Goal: Information Seeking & Learning: Learn about a topic

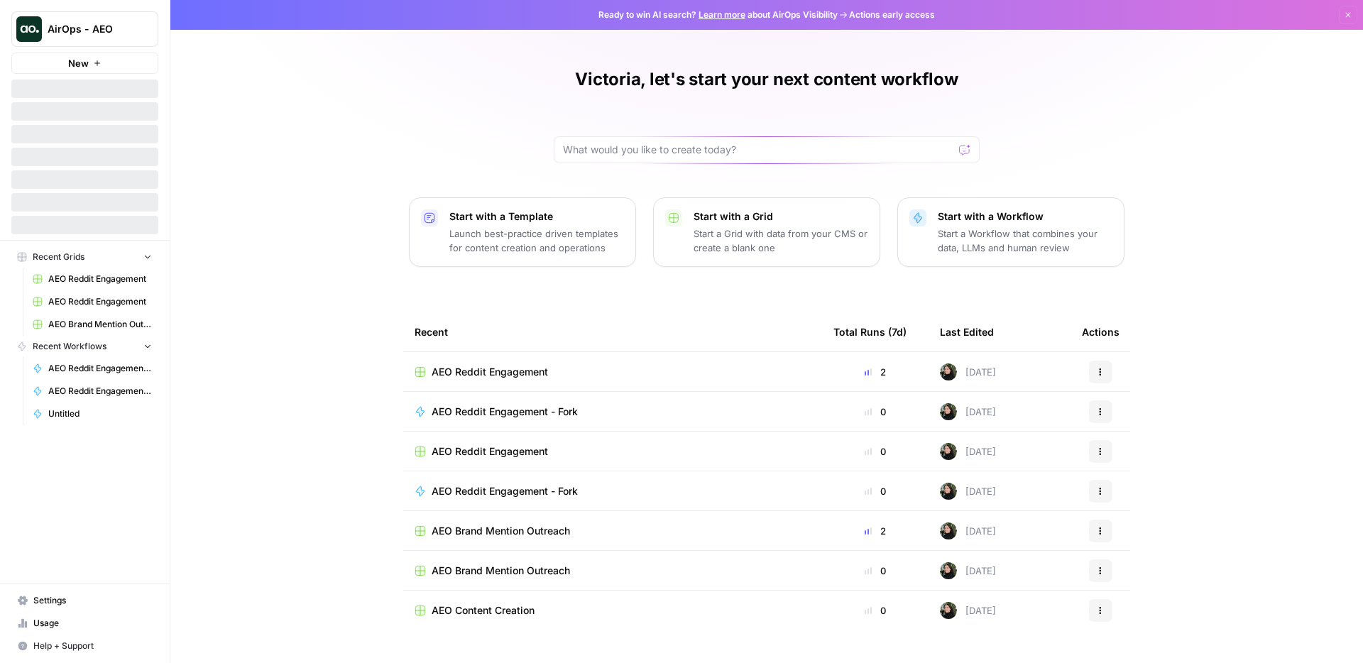
click at [295, 118] on div "Victoria, let's start your next content workflow Start with a Template Launch b…" at bounding box center [766, 331] width 1193 height 663
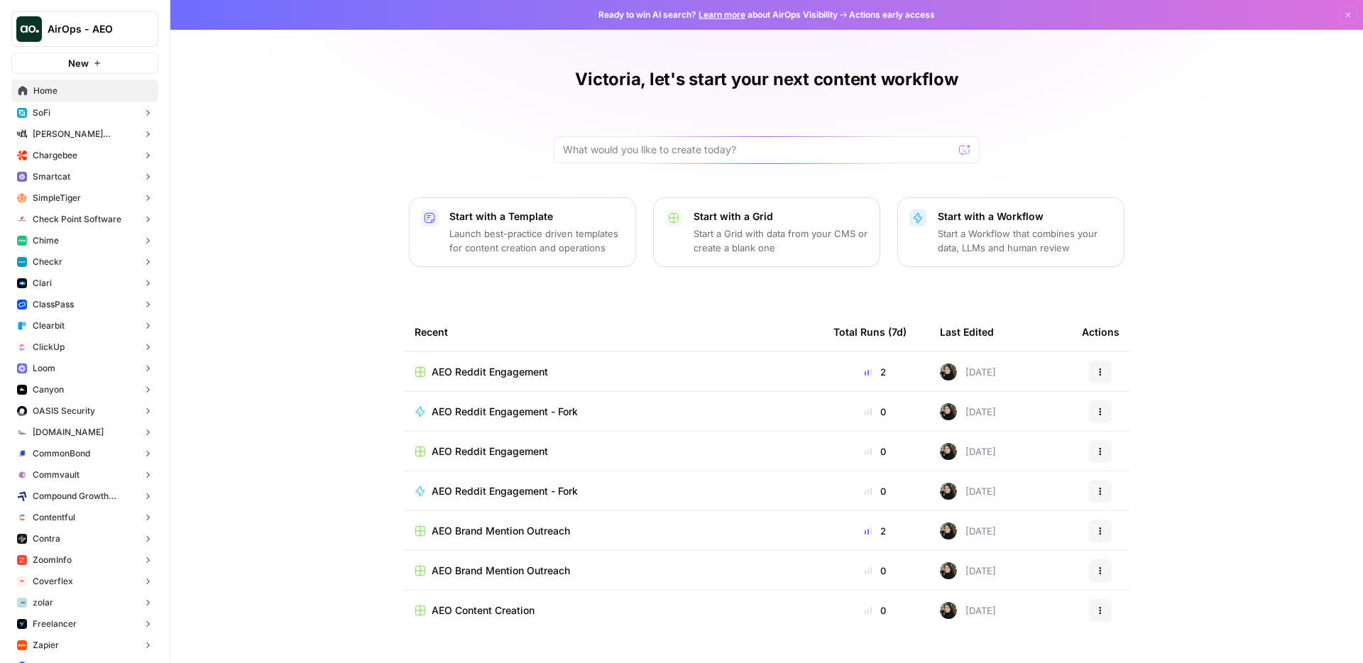
click at [82, 282] on button "Clari" at bounding box center [84, 283] width 147 height 21
click at [90, 298] on link "Insights" at bounding box center [92, 305] width 134 height 23
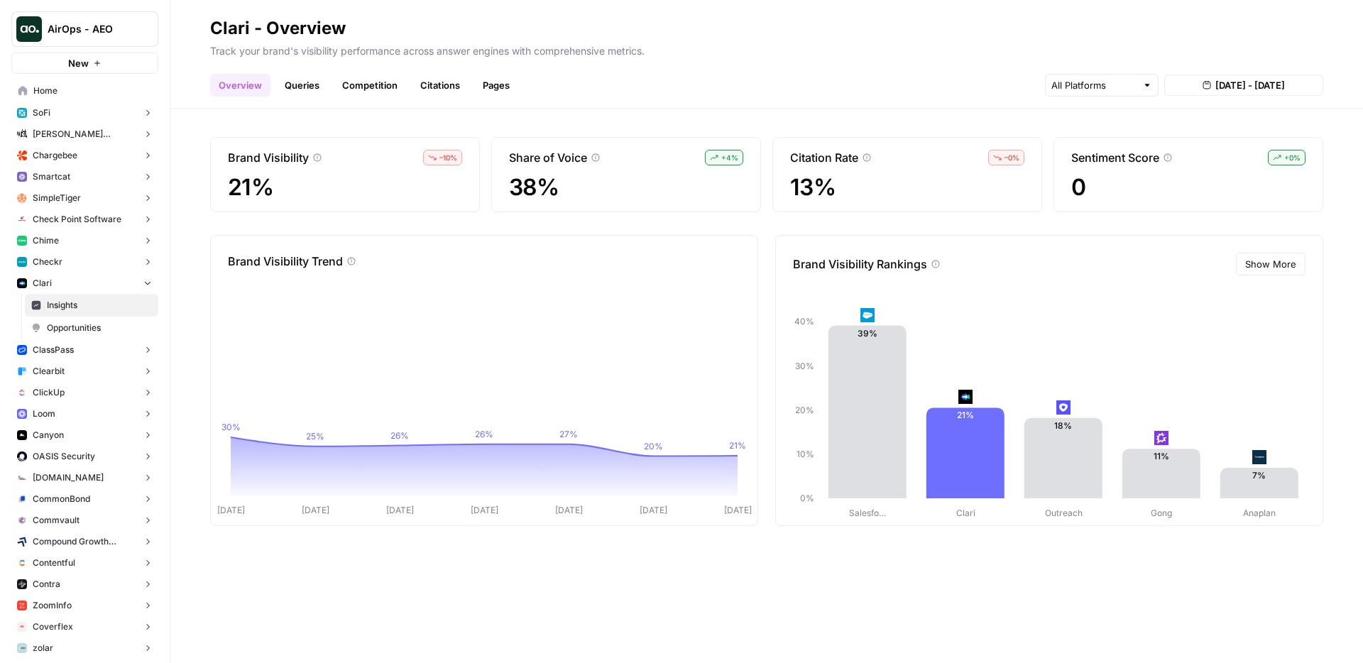
click at [303, 87] on link "Queries" at bounding box center [302, 85] width 52 height 23
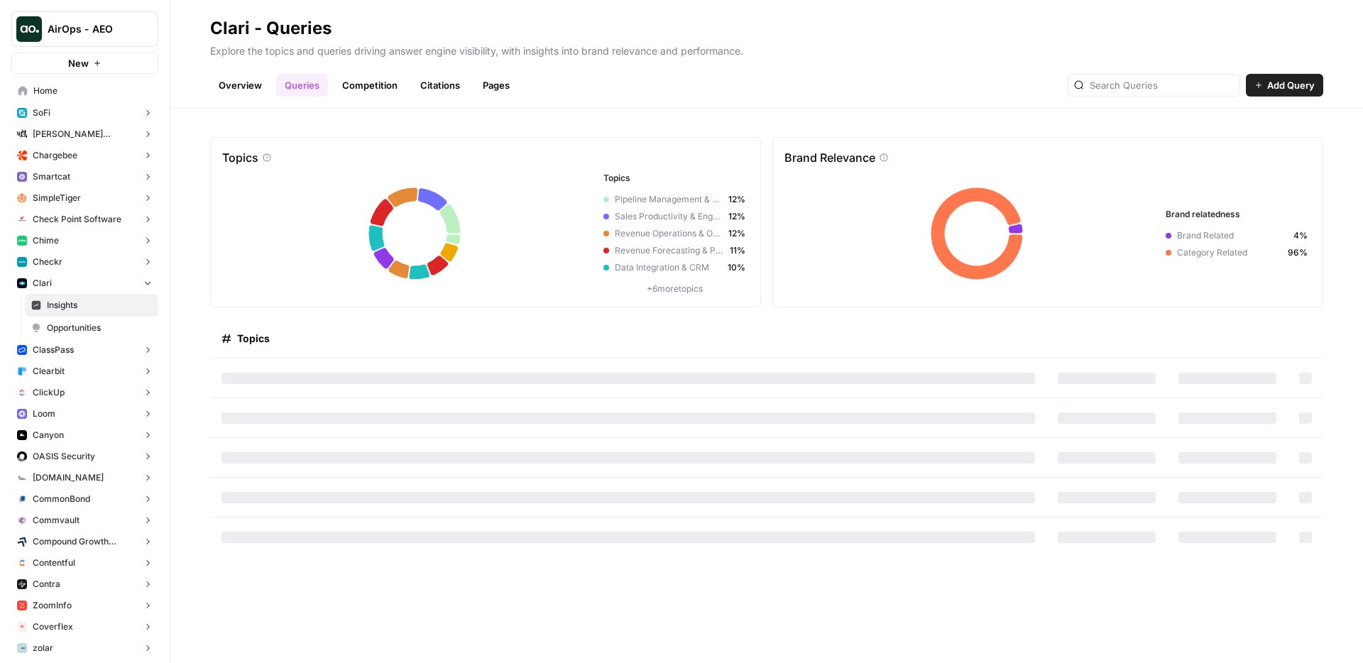
click at [81, 263] on button "Checkr" at bounding box center [84, 261] width 147 height 21
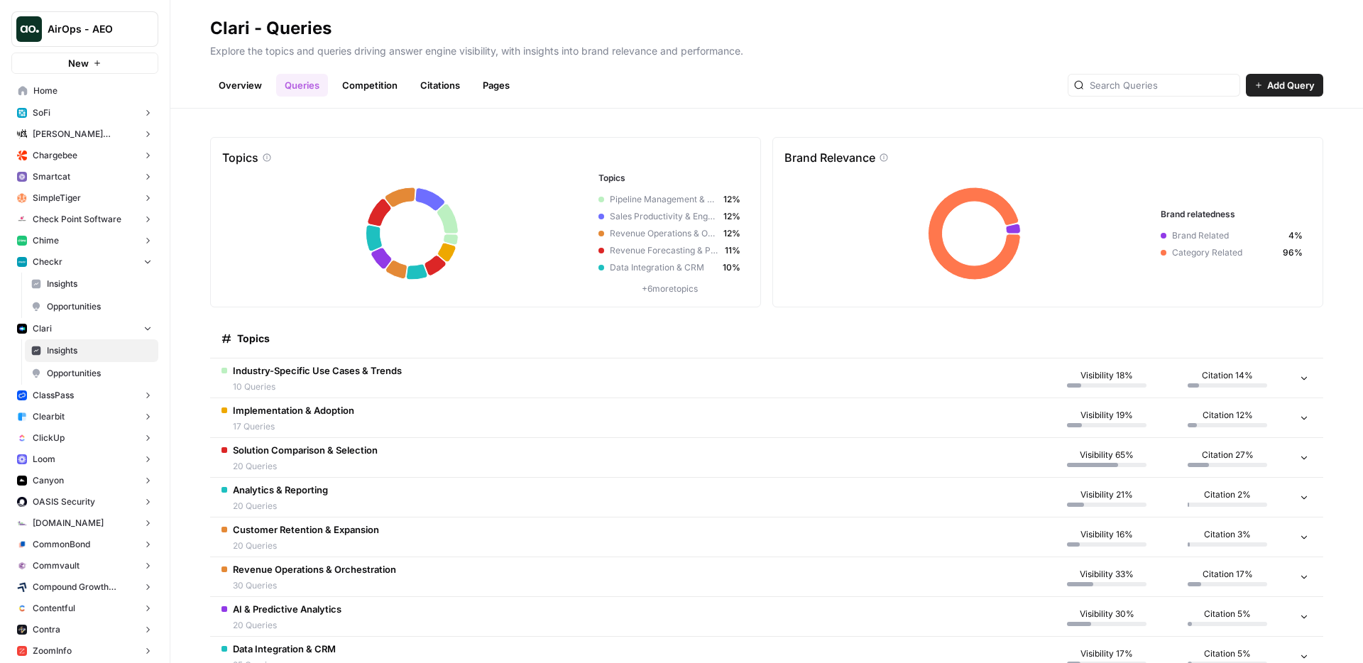
click at [95, 285] on span "Insights" at bounding box center [99, 284] width 105 height 13
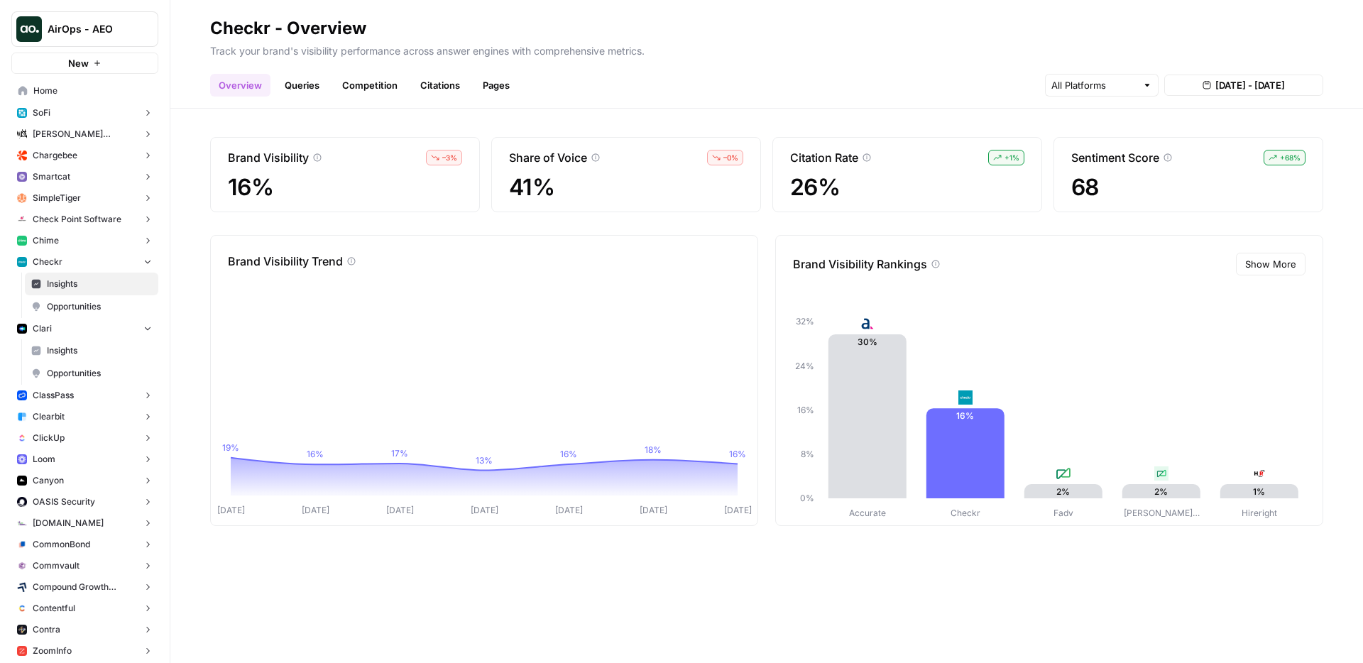
click at [95, 393] on button "ClassPass" at bounding box center [84, 395] width 147 height 21
click at [80, 464] on button "Clearbit" at bounding box center [84, 462] width 147 height 21
click at [87, 486] on span "Insights" at bounding box center [99, 484] width 105 height 13
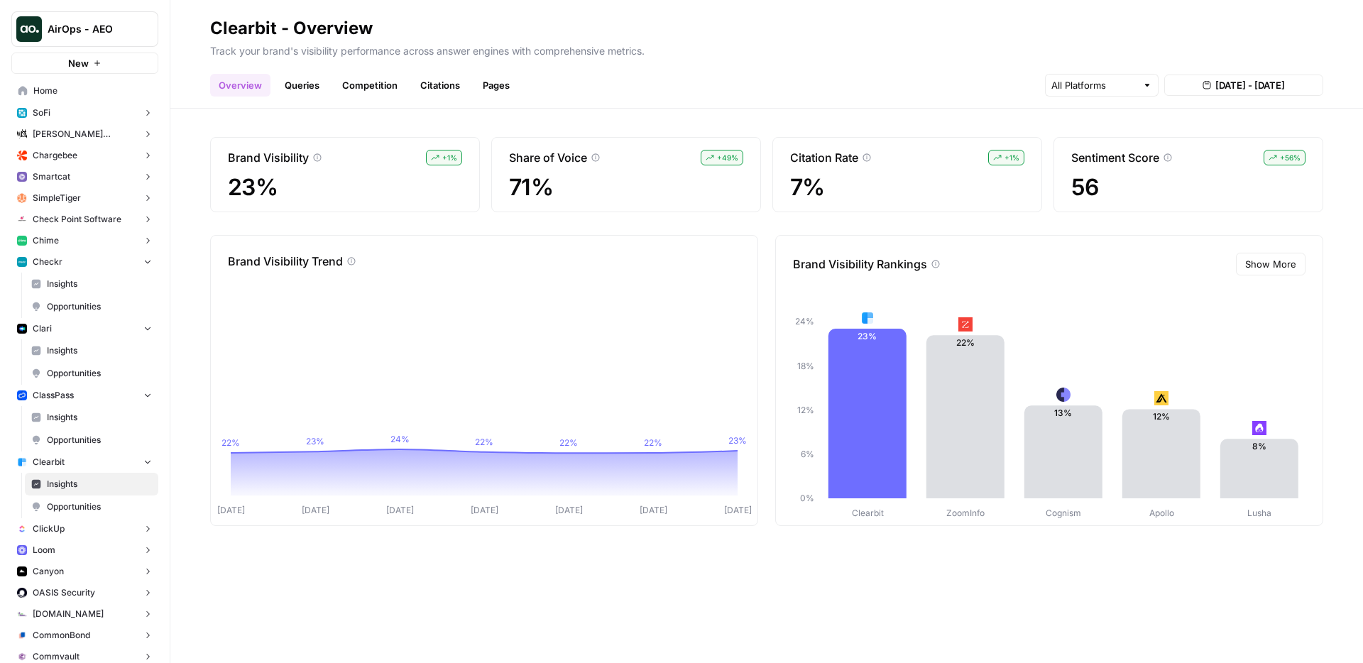
click at [71, 527] on button "ClickUp" at bounding box center [84, 528] width 147 height 21
click at [99, 553] on span "Insights" at bounding box center [99, 551] width 105 height 13
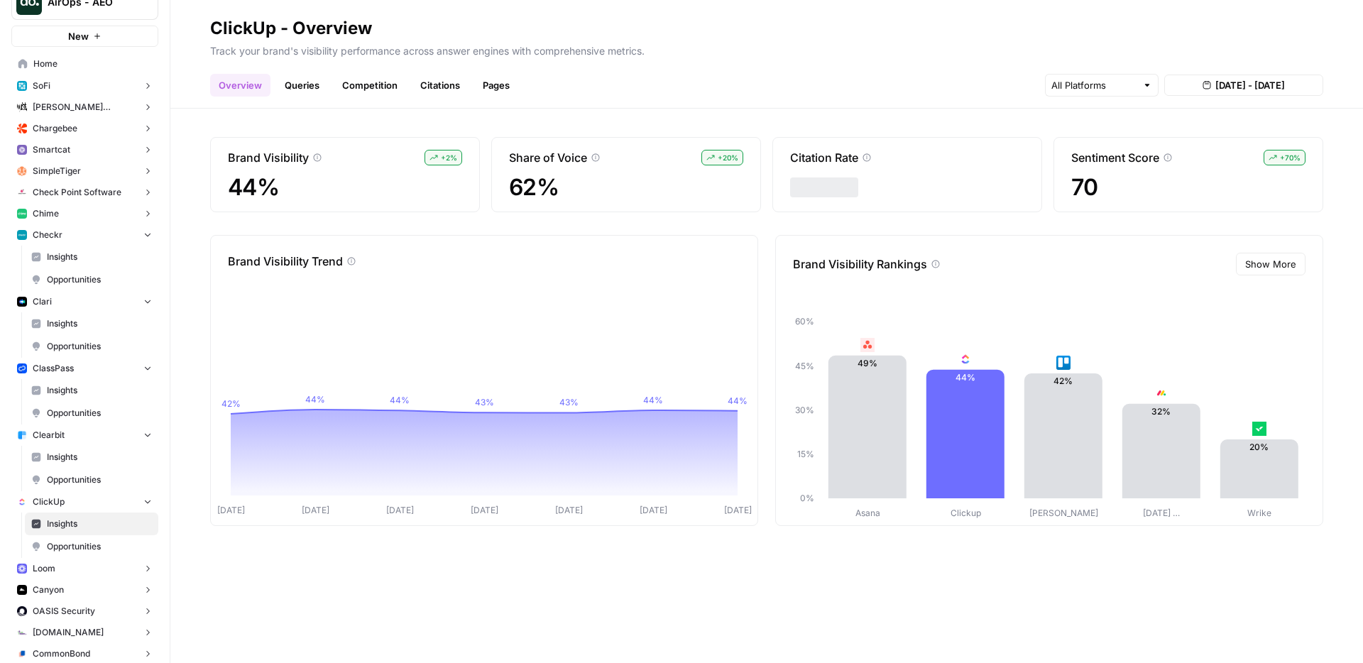
scroll to position [109, 0]
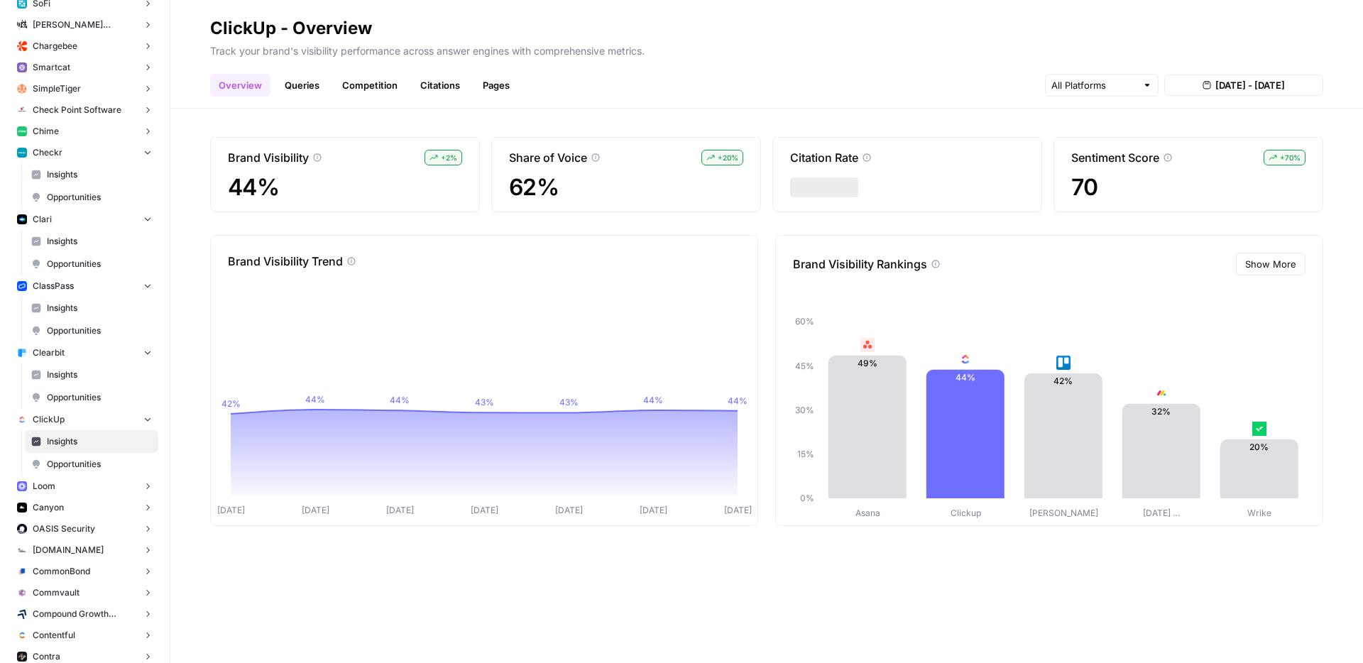
click at [92, 505] on button "Canyon" at bounding box center [84, 507] width 147 height 21
click at [87, 523] on span "Insights" at bounding box center [99, 529] width 105 height 13
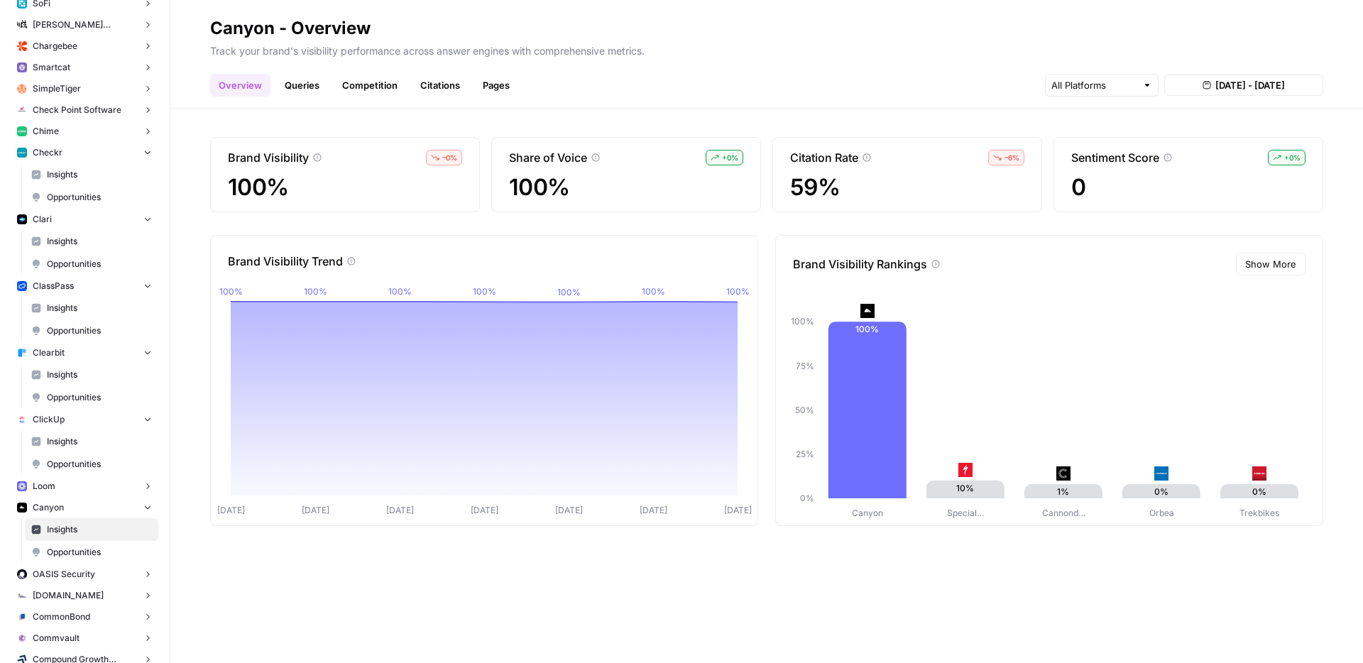
click at [326, 78] on link "Queries" at bounding box center [302, 85] width 52 height 23
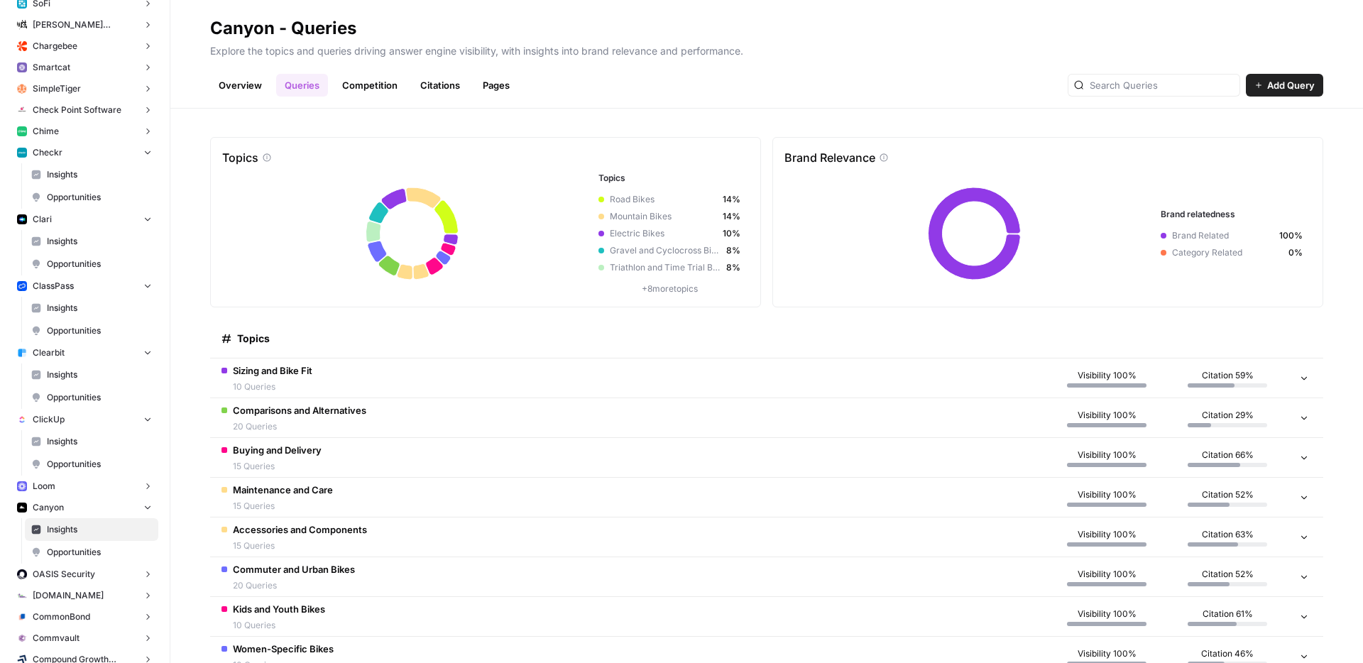
click at [604, 383] on td "Sizing and Bike Fit 10 Queries" at bounding box center [628, 378] width 837 height 39
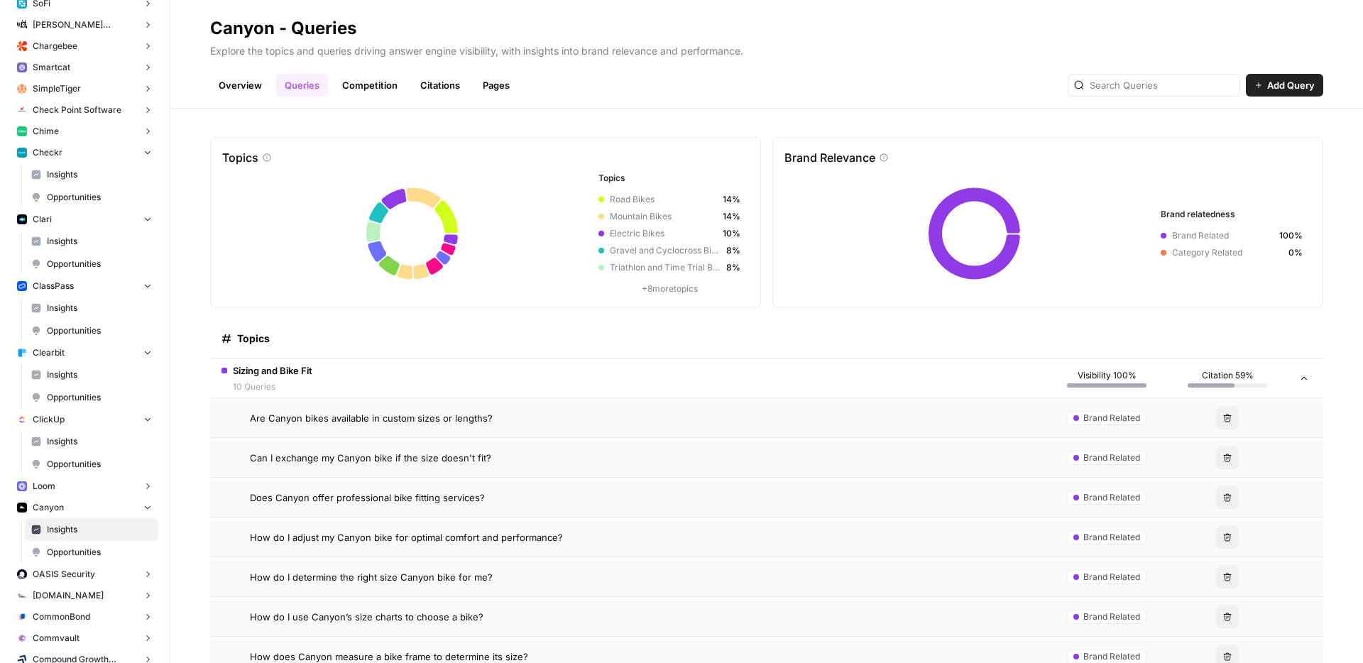
click at [584, 374] on td "Sizing and Bike Fit 10 Queries" at bounding box center [628, 378] width 837 height 39
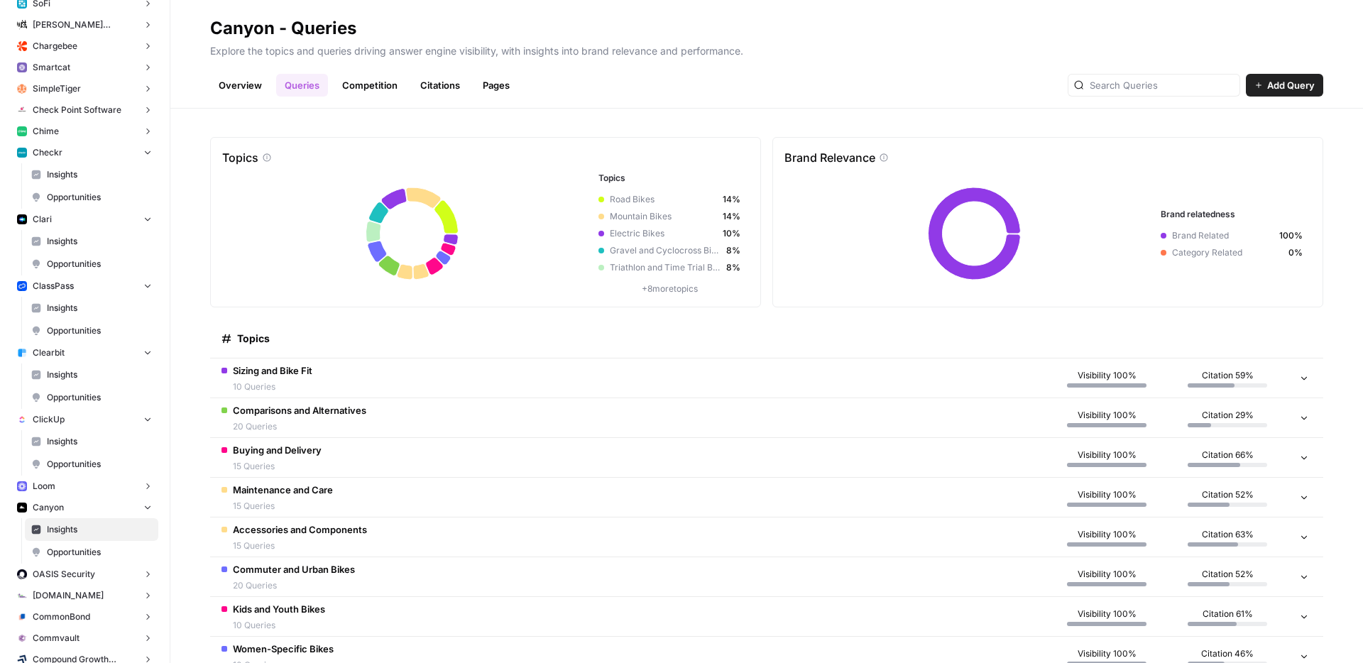
click at [568, 472] on td "Buying and Delivery 15 Queries" at bounding box center [628, 457] width 837 height 39
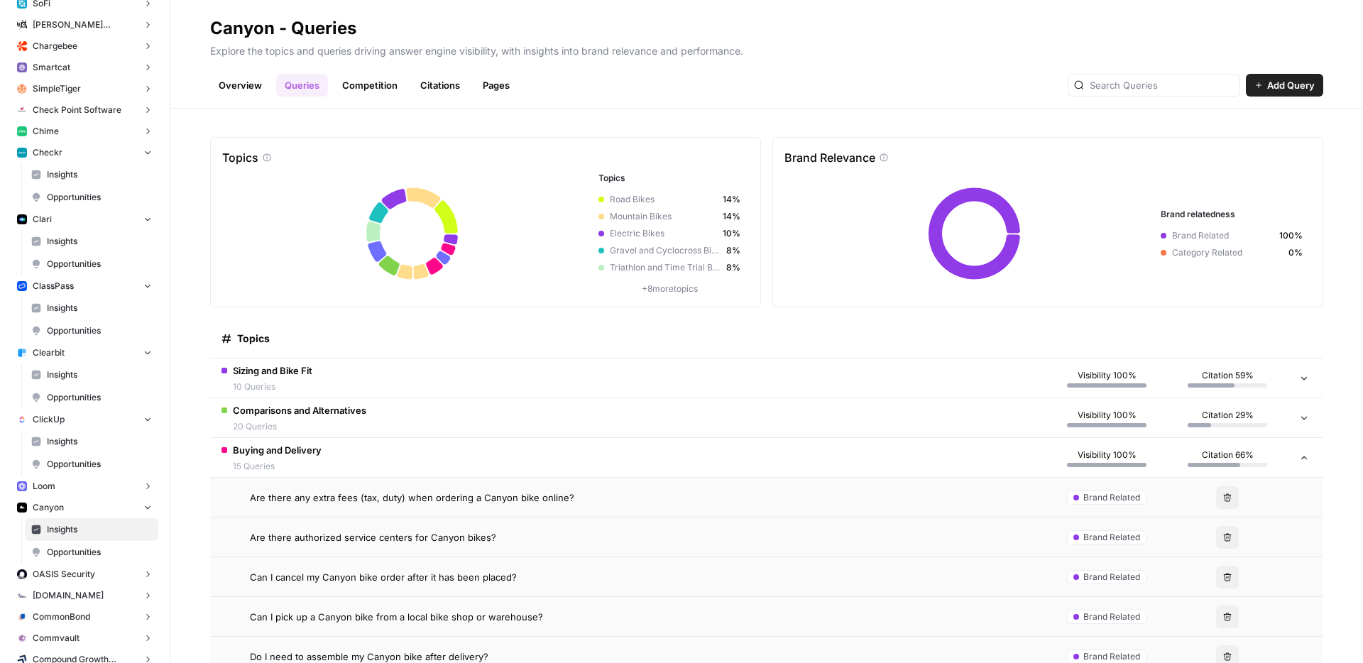
scroll to position [9, 0]
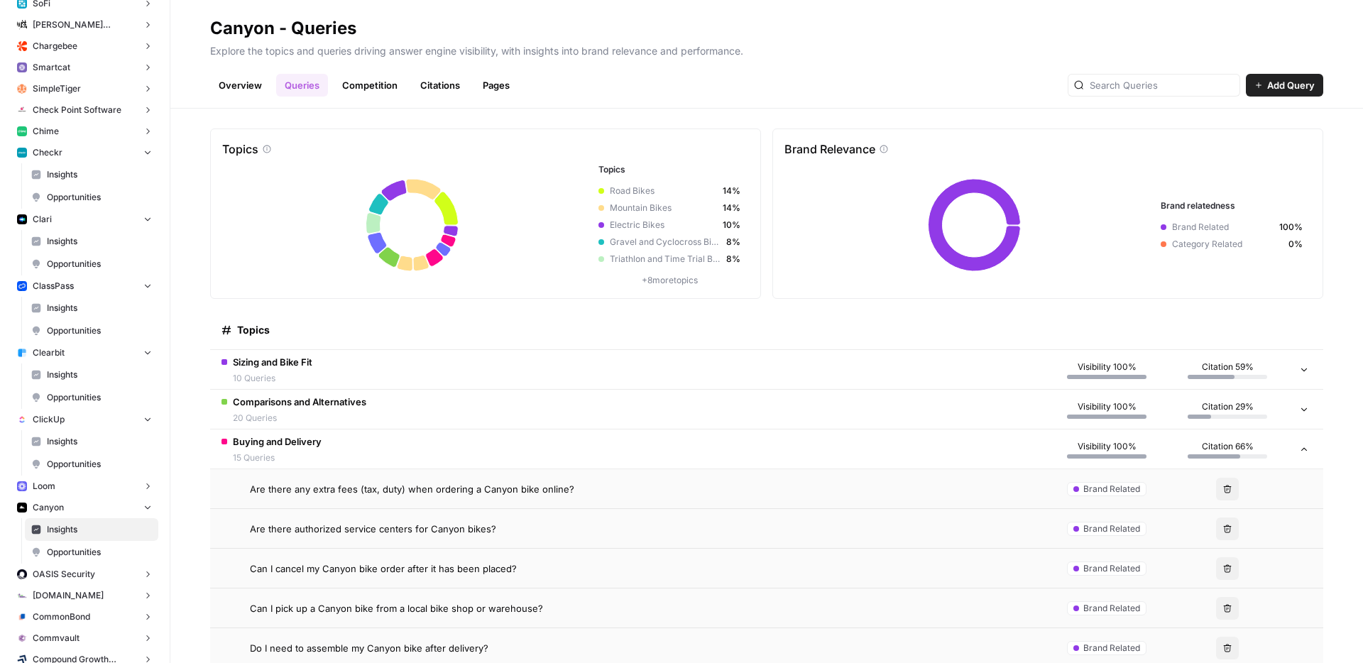
click at [567, 441] on td "Buying and Delivery 15 Queries" at bounding box center [628, 449] width 837 height 39
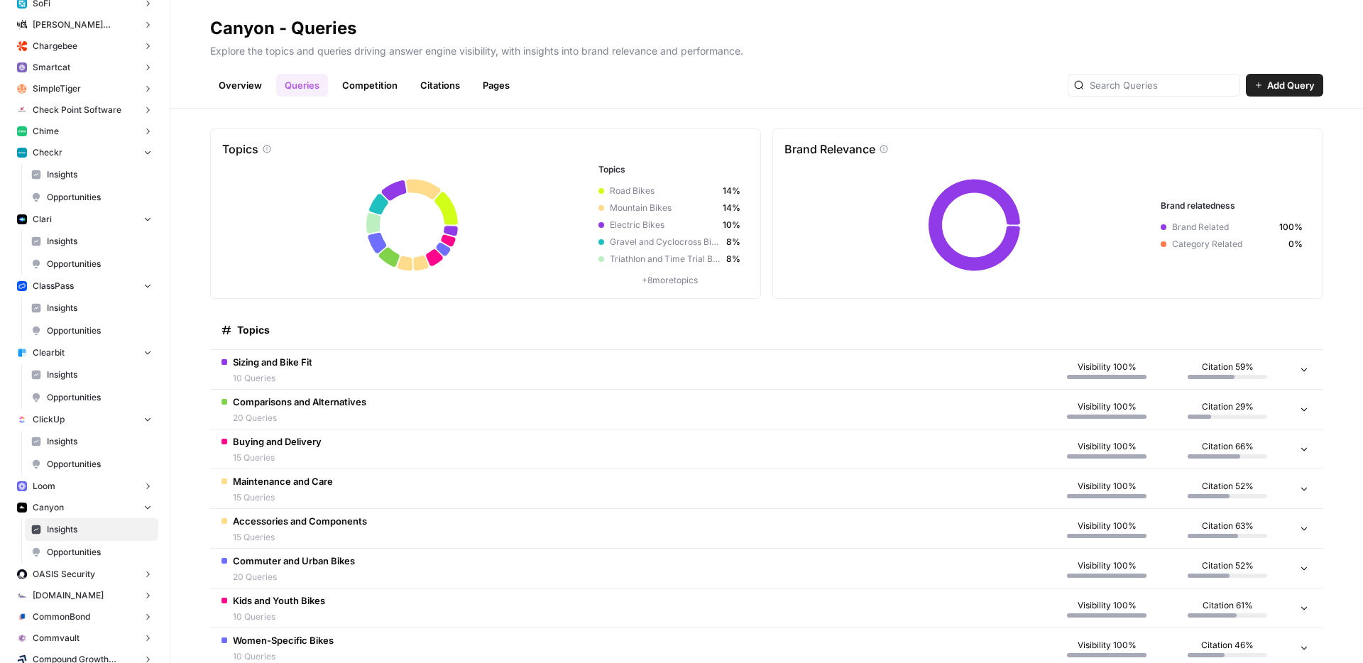
click at [545, 503] on td "Maintenance and Care 15 Queries" at bounding box center [628, 488] width 837 height 39
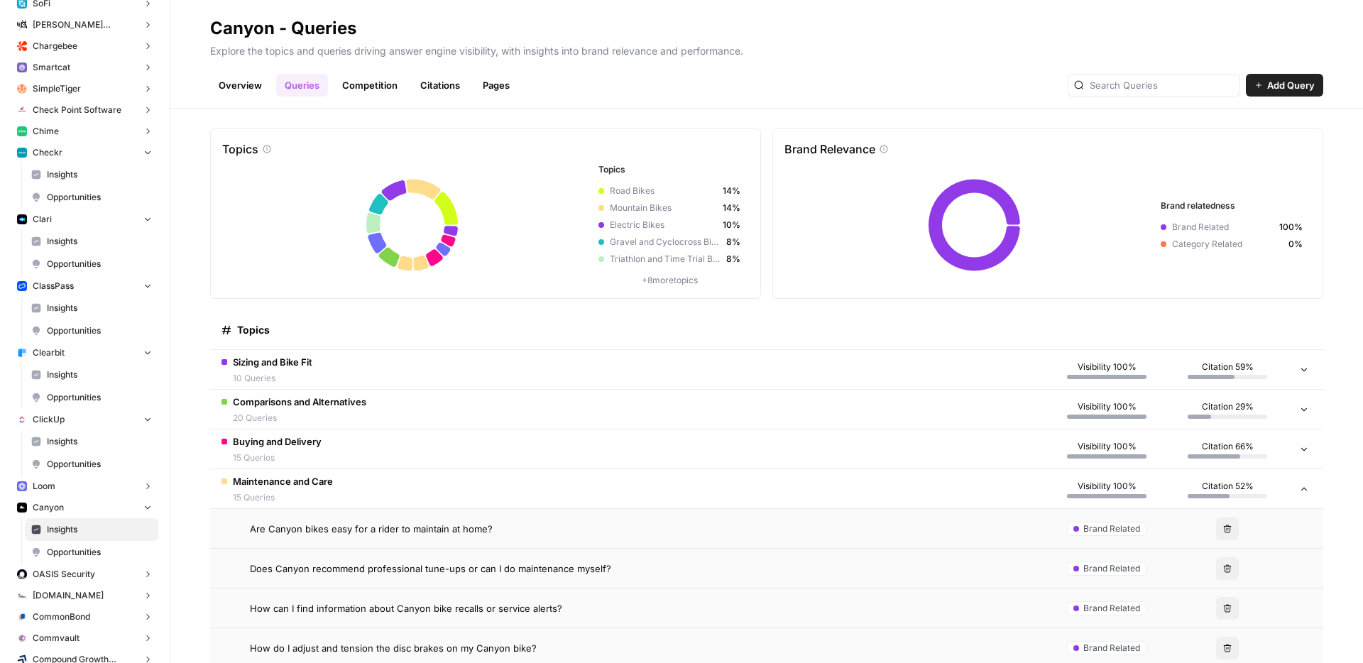
click at [547, 498] on td "Maintenance and Care 15 Queries" at bounding box center [628, 488] width 837 height 39
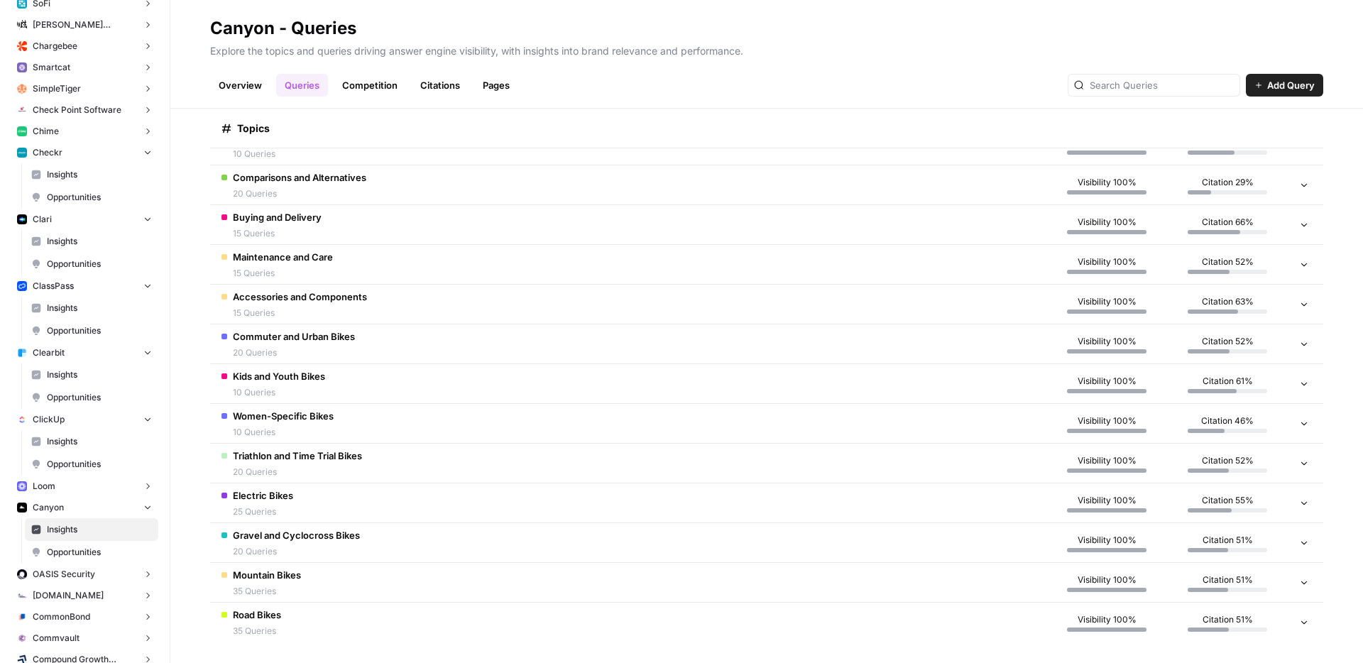
click at [547, 498] on td "Electric Bikes 25 Queries" at bounding box center [628, 503] width 837 height 39
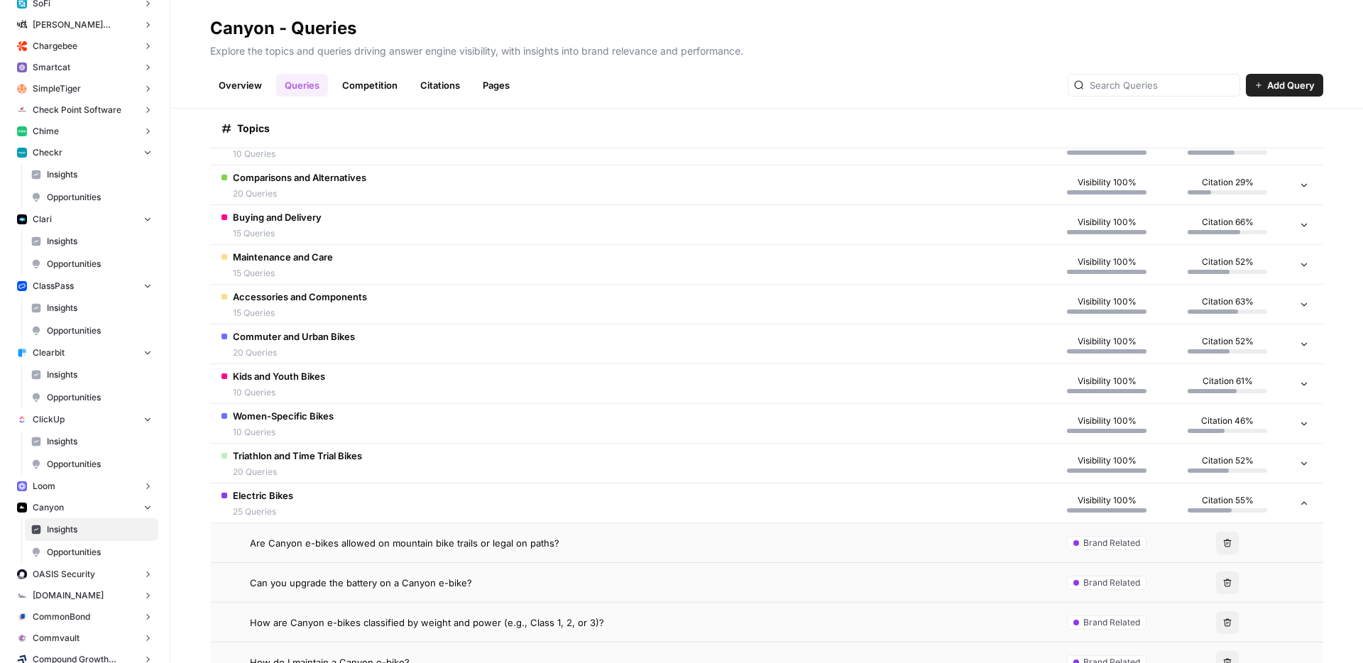
scroll to position [224, 0]
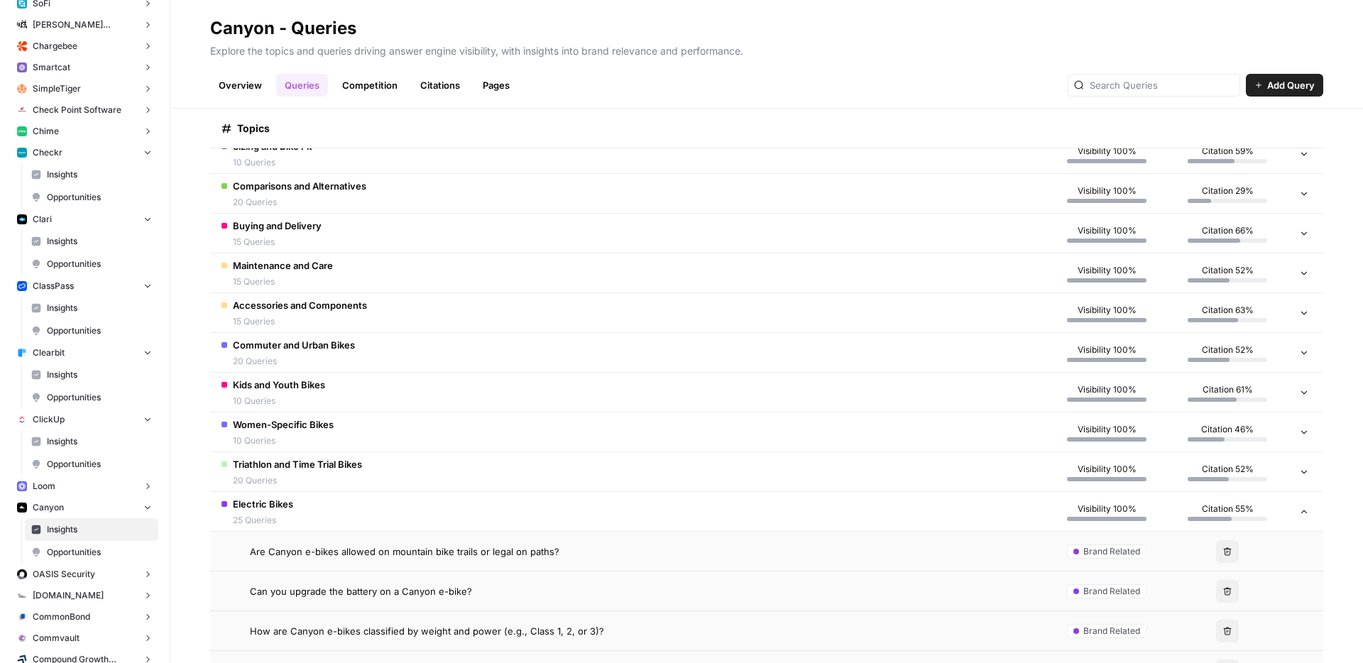
click at [547, 498] on td "Electric Bikes 25 Queries" at bounding box center [628, 511] width 837 height 39
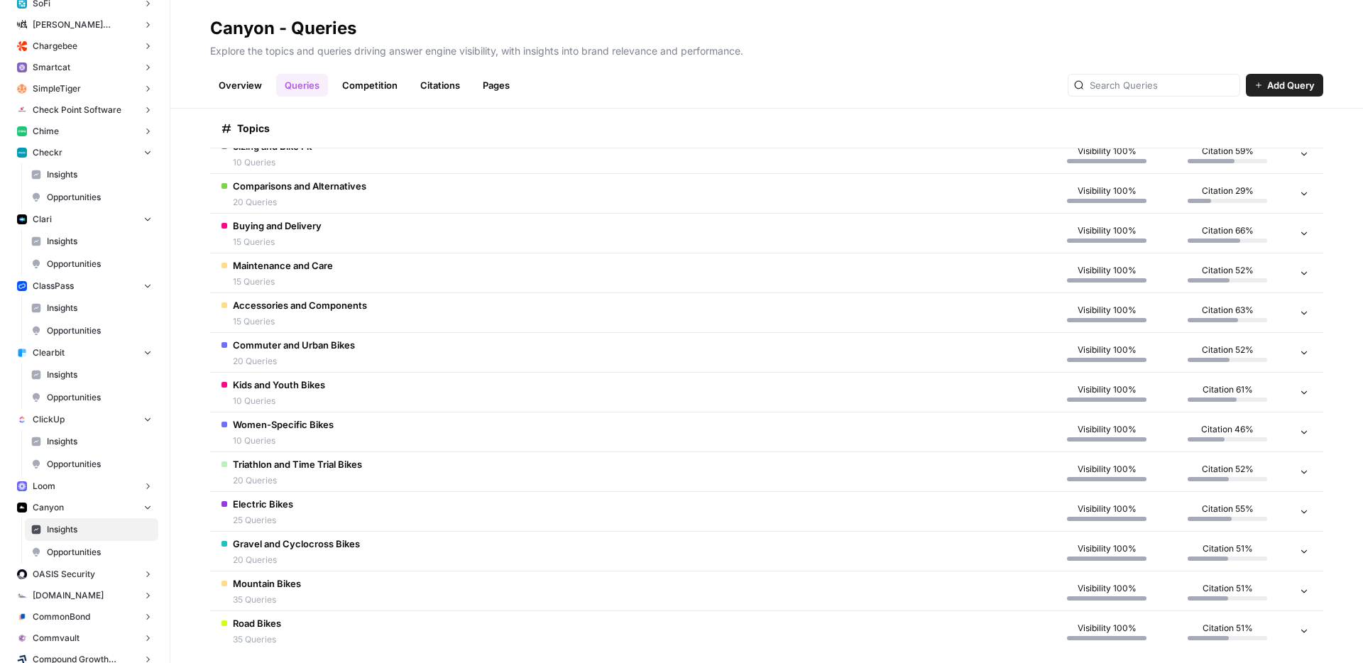
scroll to position [0, 0]
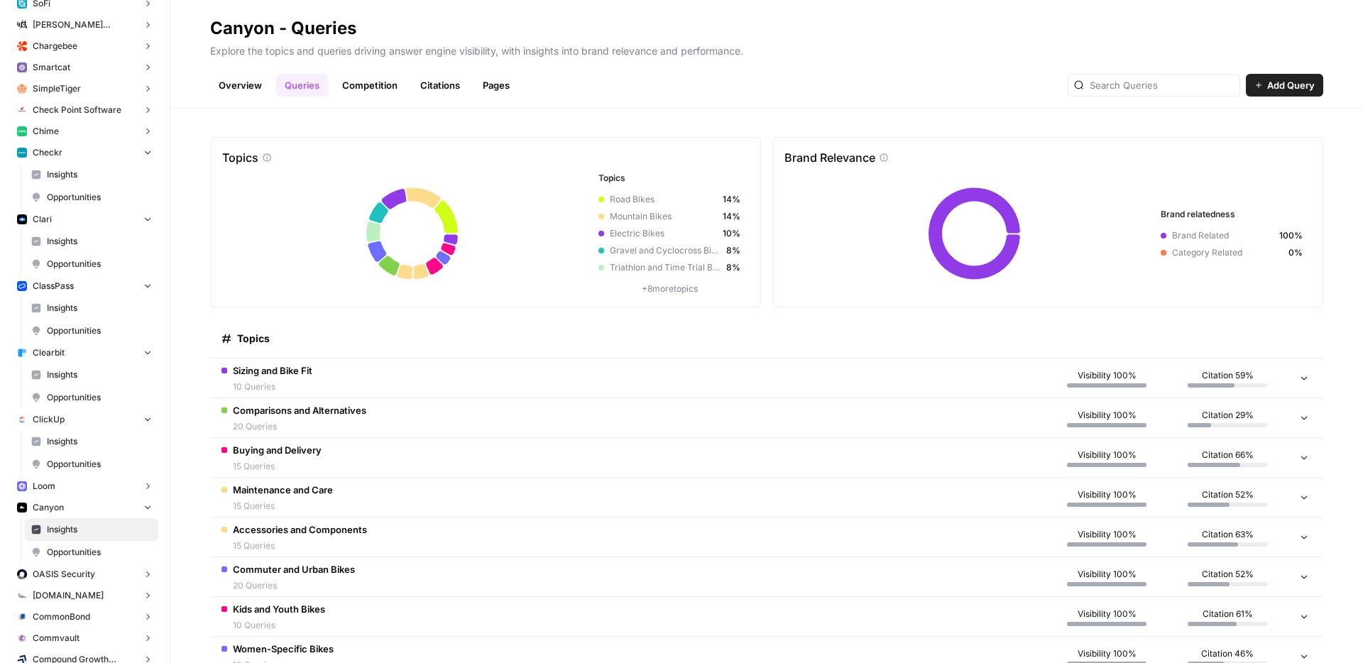
click at [245, 79] on link "Overview" at bounding box center [240, 85] width 60 height 23
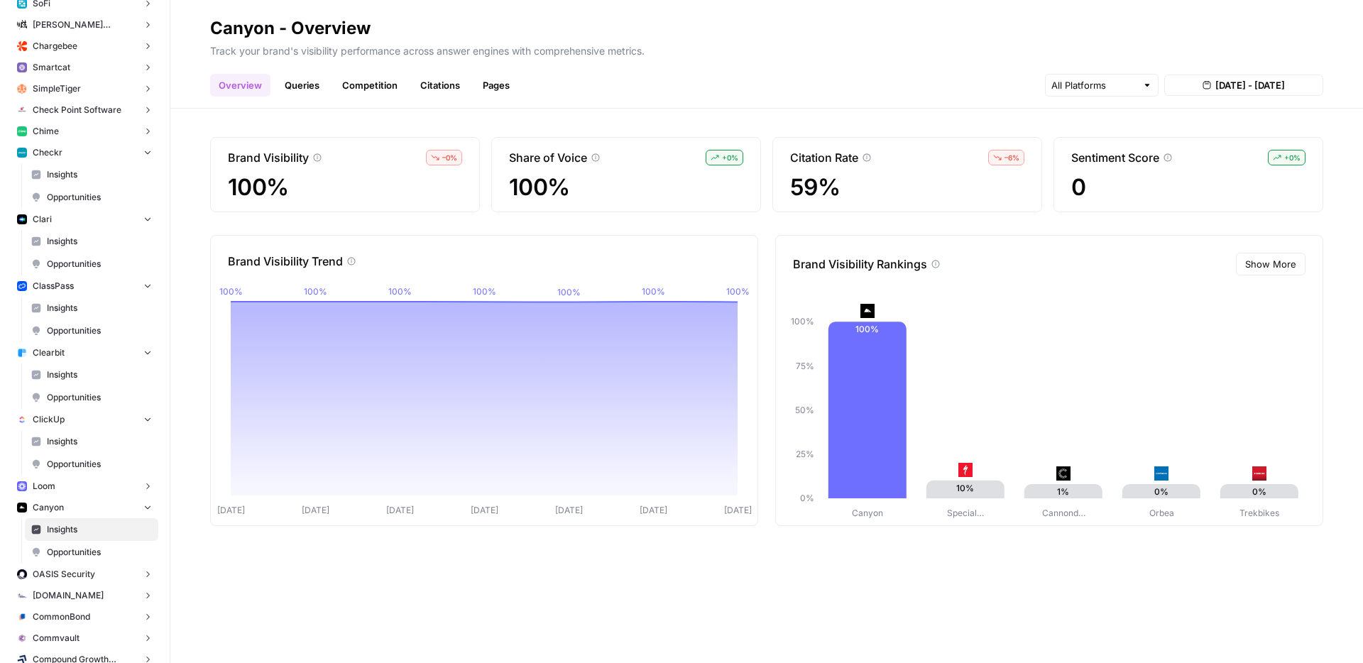
click at [276, 87] on link "Queries" at bounding box center [302, 85] width 52 height 23
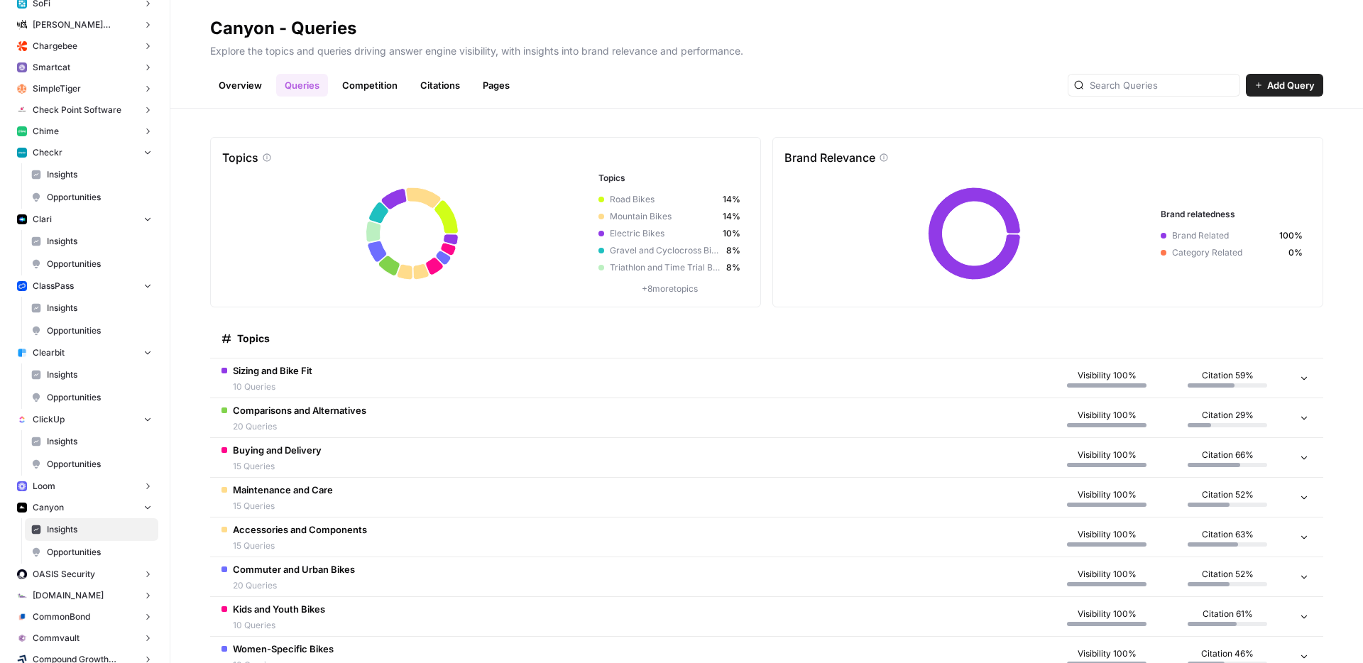
scroll to position [241, 0]
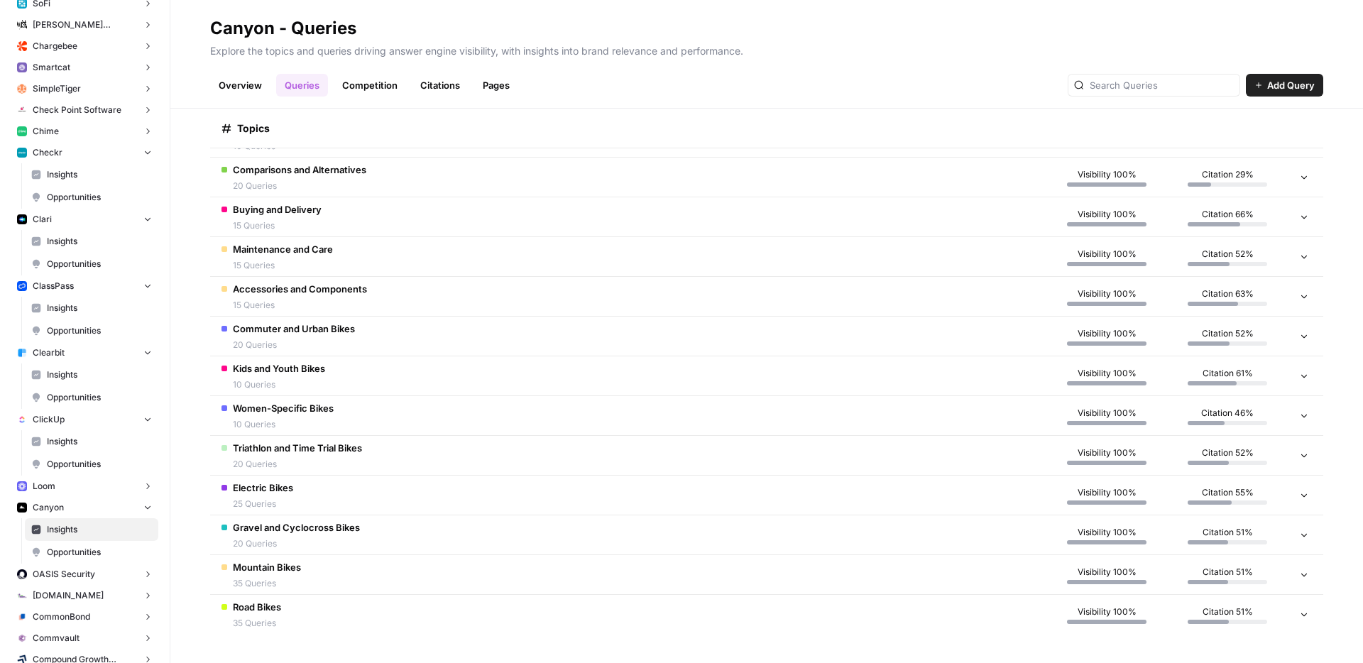
click at [396, 481] on td "Electric Bikes 25 Queries" at bounding box center [628, 495] width 837 height 39
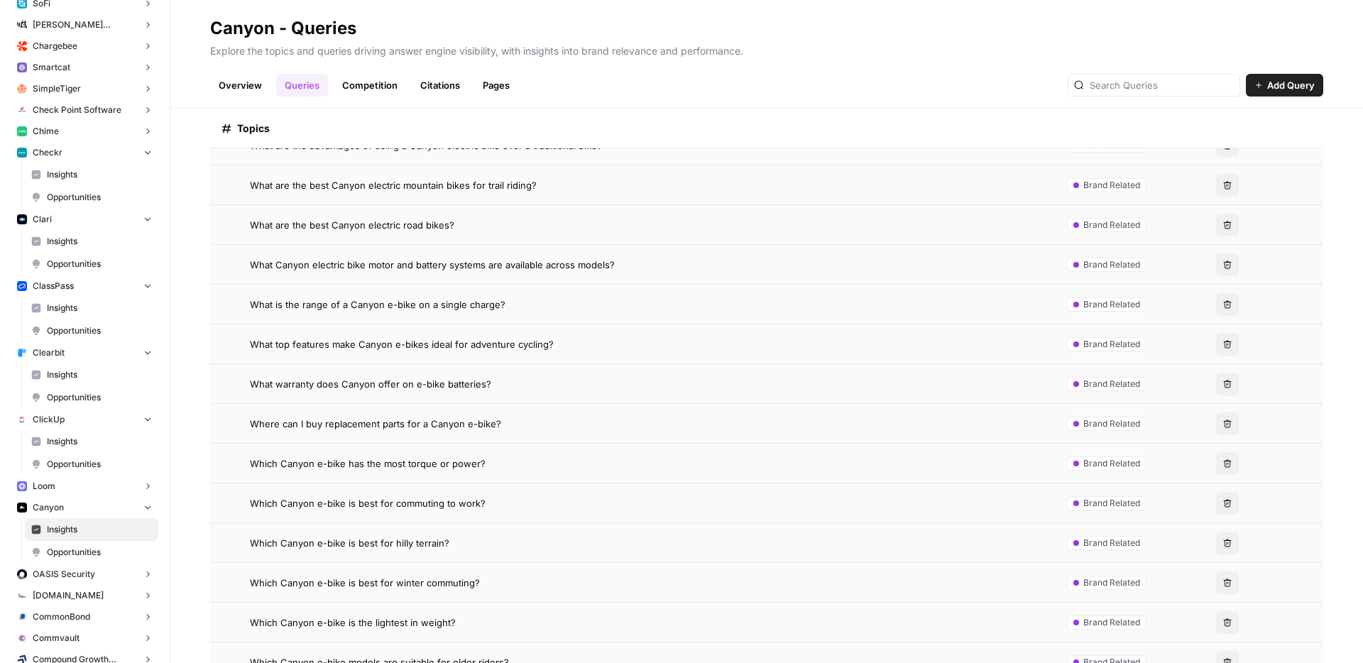
scroll to position [1235, 0]
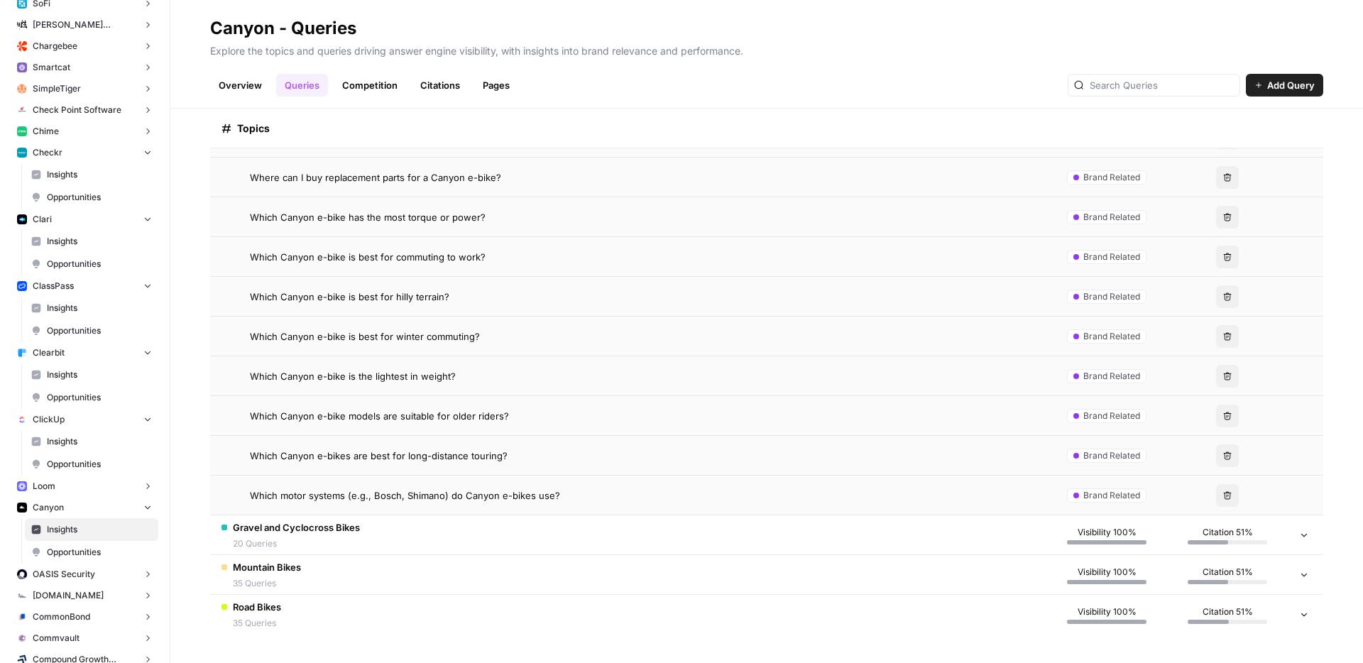
click at [374, 539] on td "Gravel and Cyclocross Bikes 20 Queries" at bounding box center [628, 535] width 837 height 39
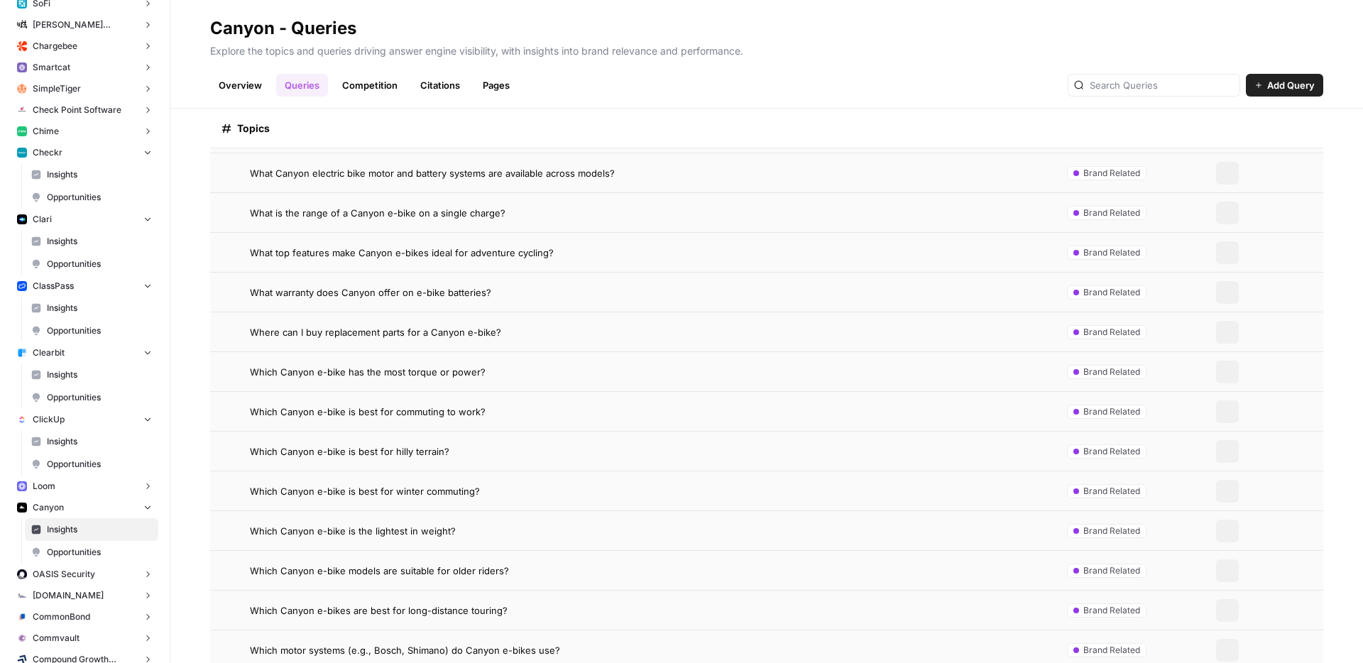
scroll to position [0, 0]
